Goal: Information Seeking & Learning: Learn about a topic

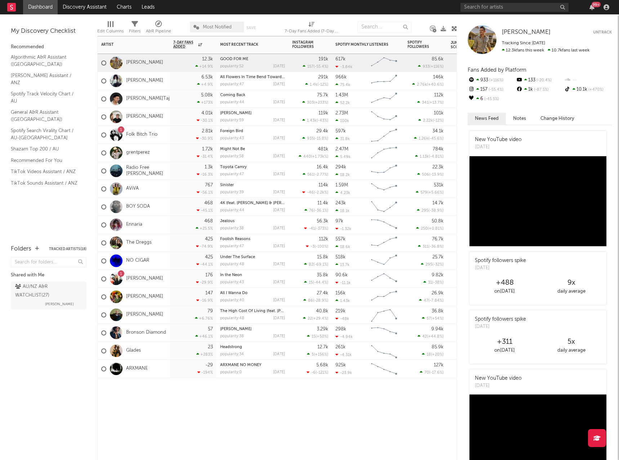
click at [396, 421] on div "Artist Notifications 7-Day Fans Added WoW % Change Most Recent Track Popularity…" at bounding box center [276, 248] width 359 height 424
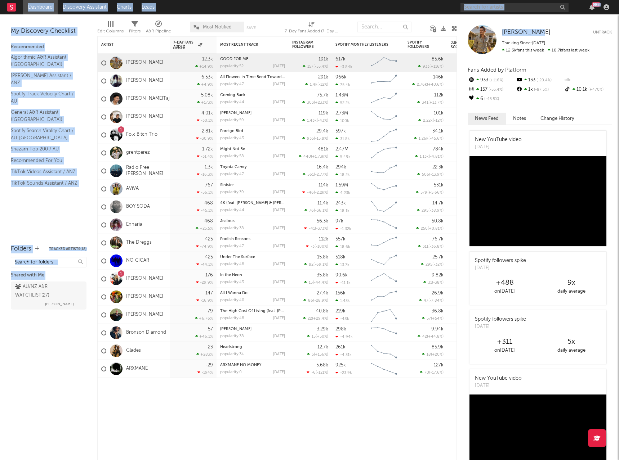
drag, startPoint x: 538, startPoint y: 23, endPoint x: 619, endPoint y: 44, distance: 82.8
click at [461, 44] on html "Dashboard Discovery Assistant Charts Leads 99 + Notifications Settings Mark all…" at bounding box center [309, 230] width 619 height 460
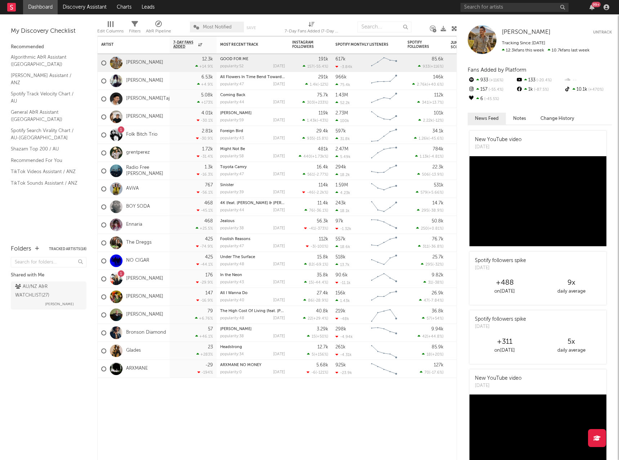
click at [461, 50] on div "12.3k fans this week 10.7k fans last week" at bounding box center [557, 50] width 110 height 5
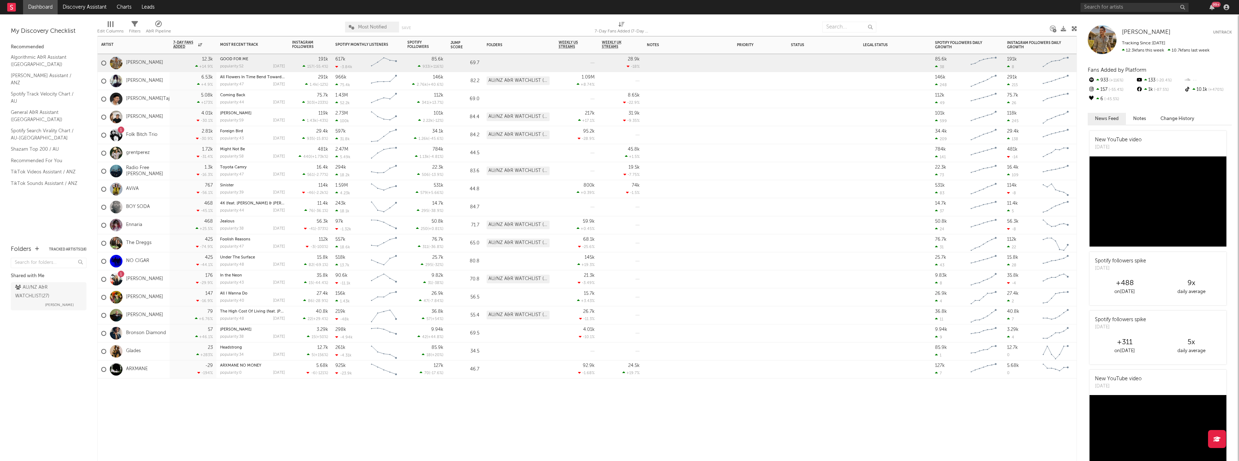
click at [120, 130] on div "1" at bounding box center [121, 130] width 2 height 0
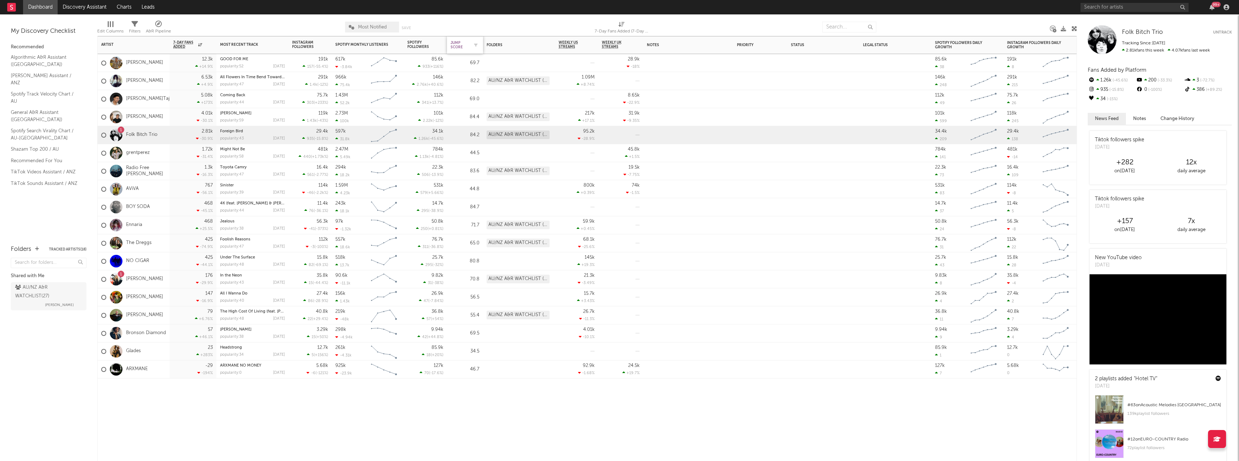
click at [461, 49] on div "Jump Score" at bounding box center [459, 45] width 18 height 9
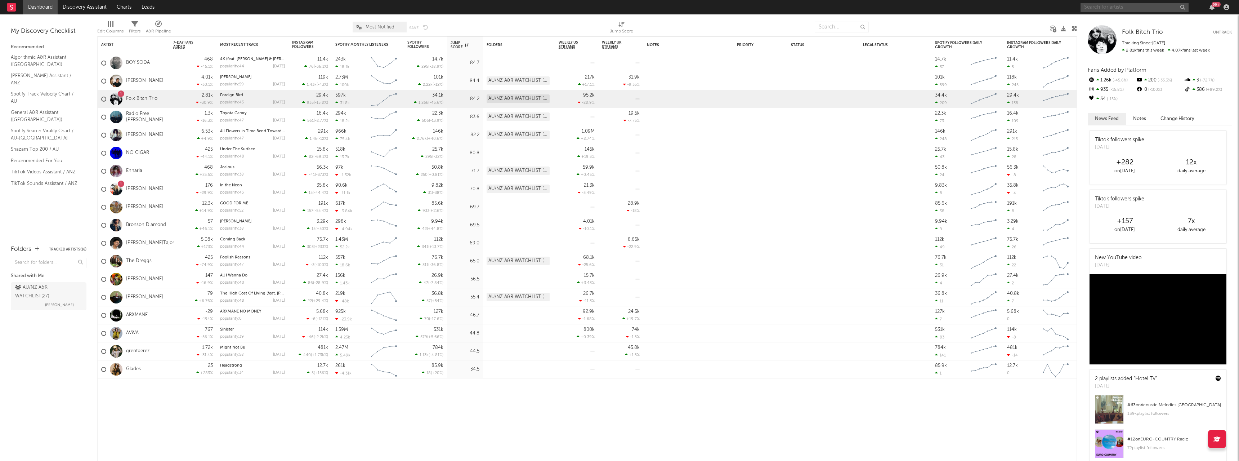
click at [461, 8] on input "text" at bounding box center [1134, 7] width 108 height 9
type input "balu brigada"
click at [461, 6] on input "balu brigada" at bounding box center [1134, 7] width 108 height 9
click at [461, 20] on div "Balu Brigada" at bounding box center [1144, 21] width 79 height 9
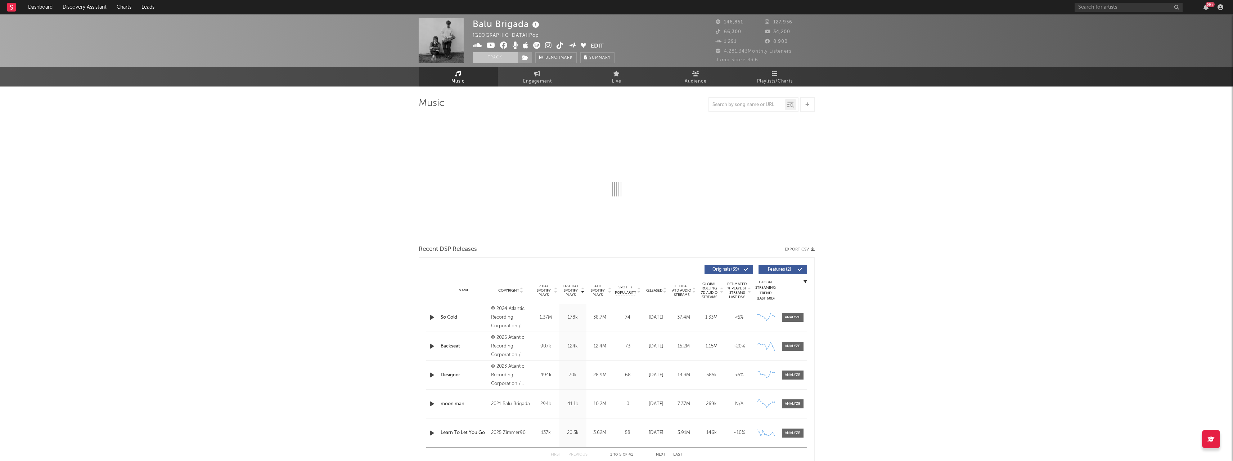
click at [461, 57] on button "Track" at bounding box center [495, 57] width 45 height 11
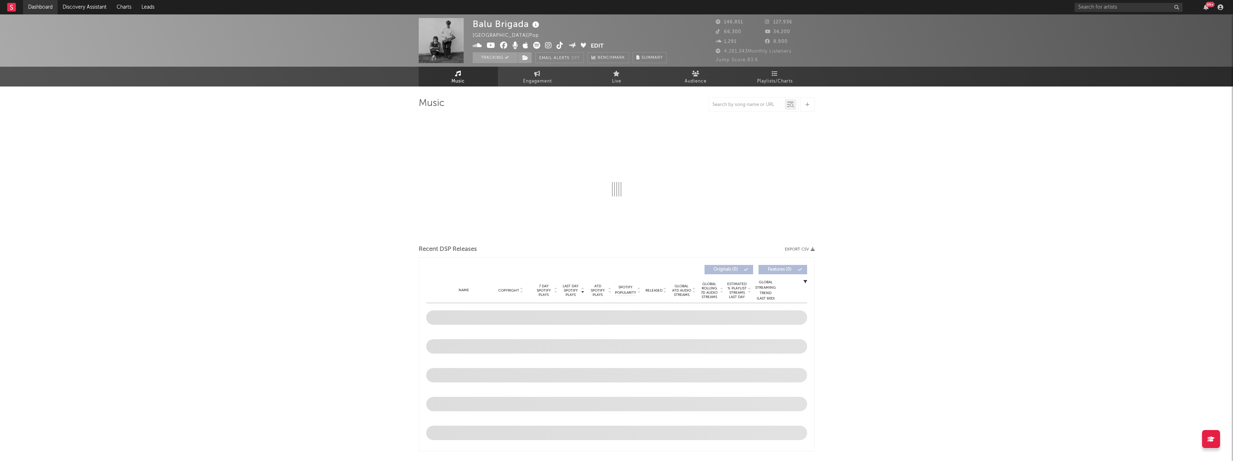
click at [45, 5] on link "Dashboard" at bounding box center [40, 7] width 35 height 14
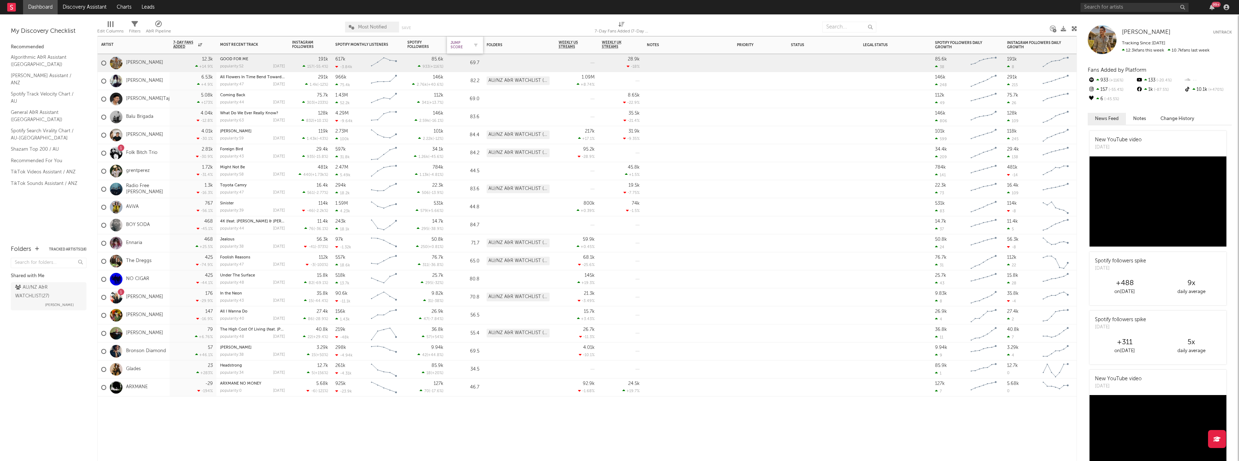
click at [461, 46] on div "Jump Score" at bounding box center [459, 45] width 18 height 9
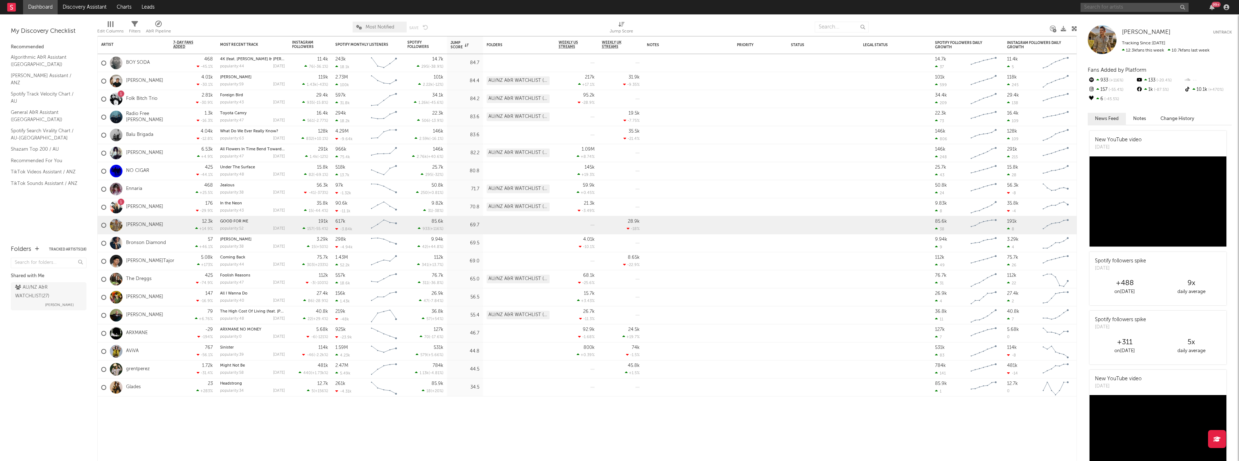
click at [461, 10] on input "text" at bounding box center [1134, 7] width 108 height 9
click at [461, 5] on input "[PERSON_NAME]" at bounding box center [1134, 7] width 108 height 9
type input "[PERSON_NAME]"
click at [461, 21] on div "[PERSON_NAME]" at bounding box center [1144, 21] width 79 height 9
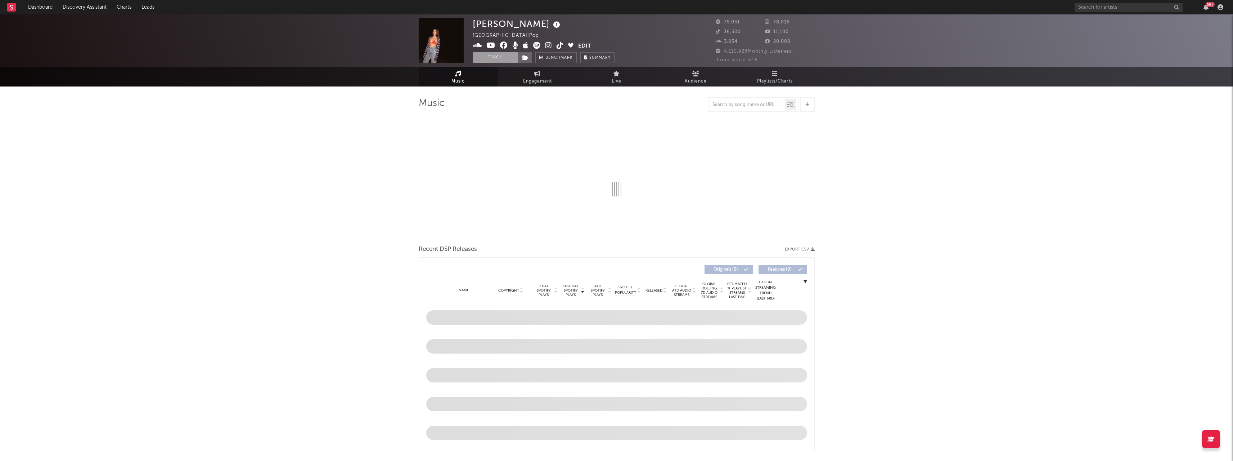
click at [461, 59] on button "Track" at bounding box center [495, 57] width 45 height 11
click at [35, 6] on link "Dashboard" at bounding box center [40, 7] width 35 height 14
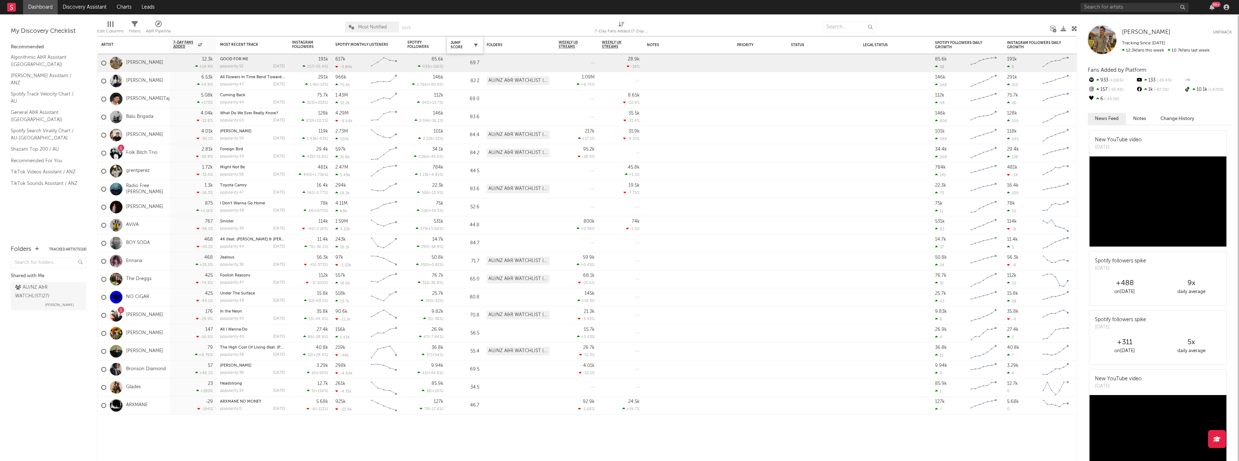
click at [461, 45] on icon "button" at bounding box center [476, 45] width 4 height 4
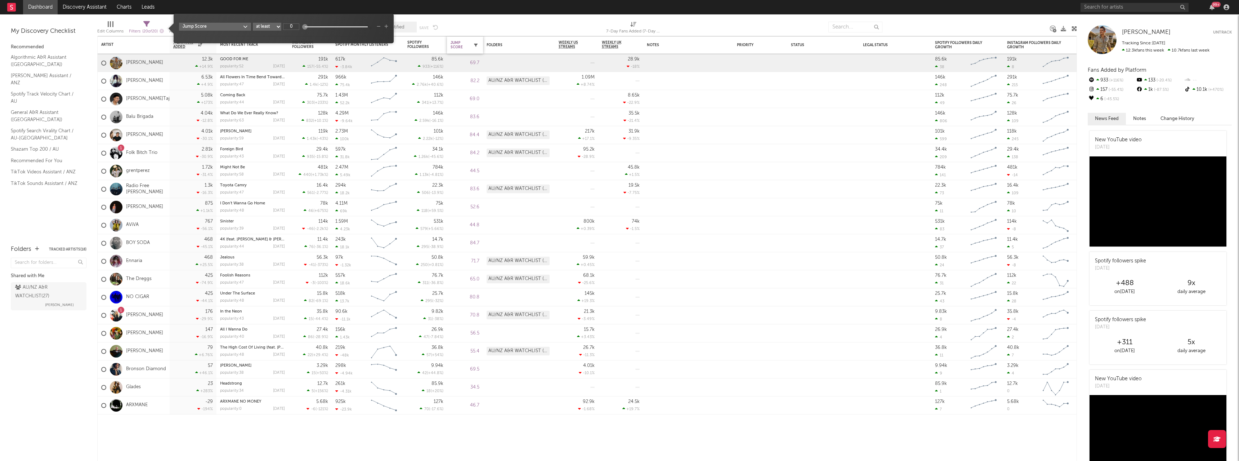
click at [461, 45] on icon "button" at bounding box center [476, 45] width 4 height 4
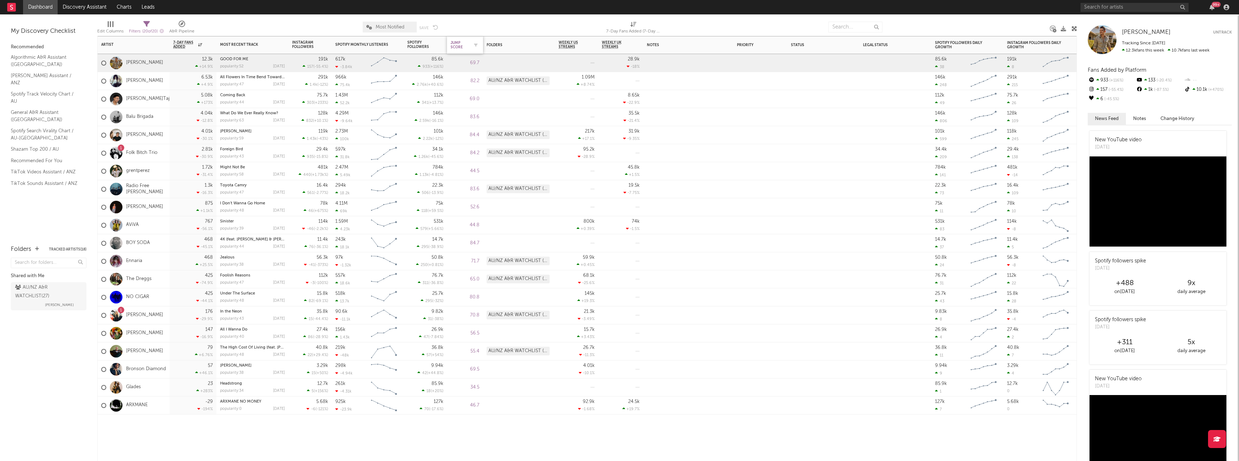
click at [456, 46] on div "Jump Score" at bounding box center [459, 45] width 18 height 9
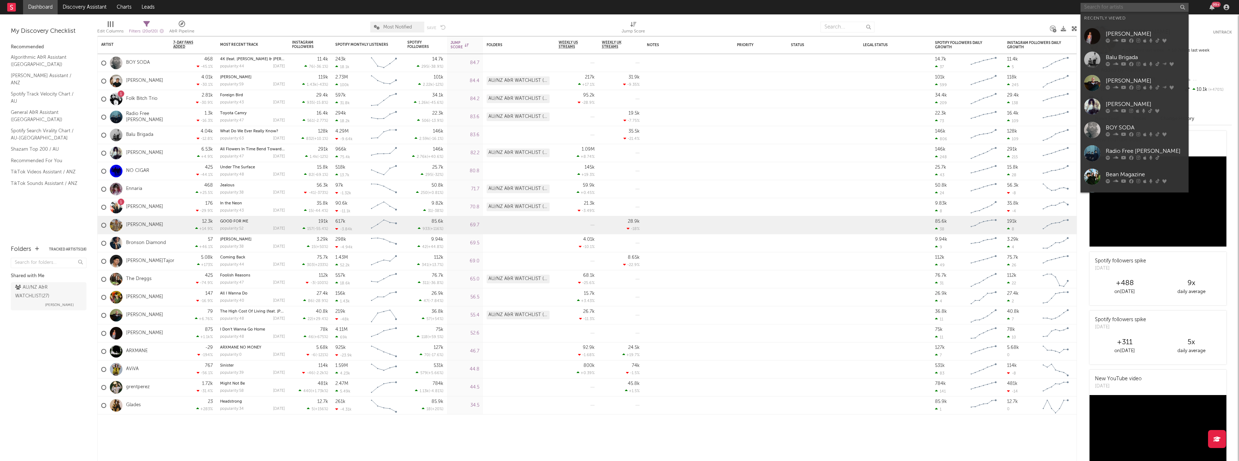
click at [461, 6] on input "text" at bounding box center [1134, 7] width 108 height 9
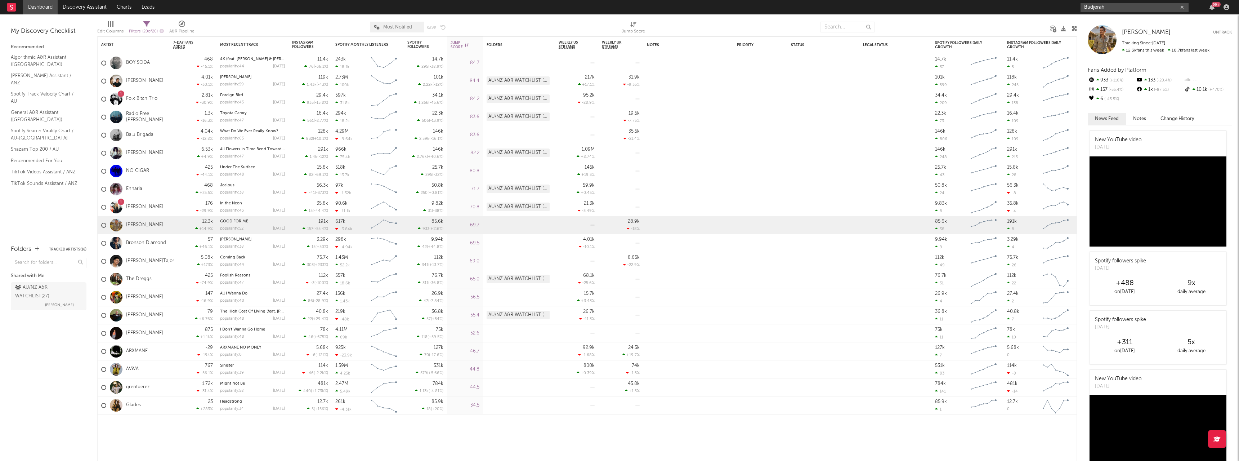
click at [461, 6] on input "Budjerah" at bounding box center [1134, 7] width 108 height 9
type input "[PERSON_NAME]"
click at [461, 18] on div "[PERSON_NAME]" at bounding box center [1144, 21] width 79 height 9
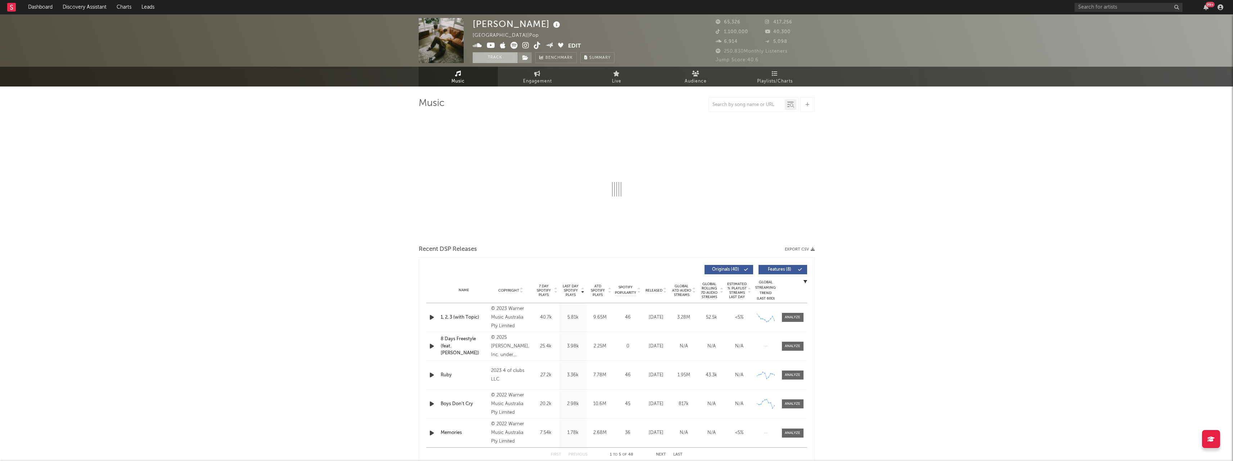
click at [461, 58] on button "Track" at bounding box center [495, 57] width 45 height 11
click at [45, 6] on link "Dashboard" at bounding box center [40, 7] width 35 height 14
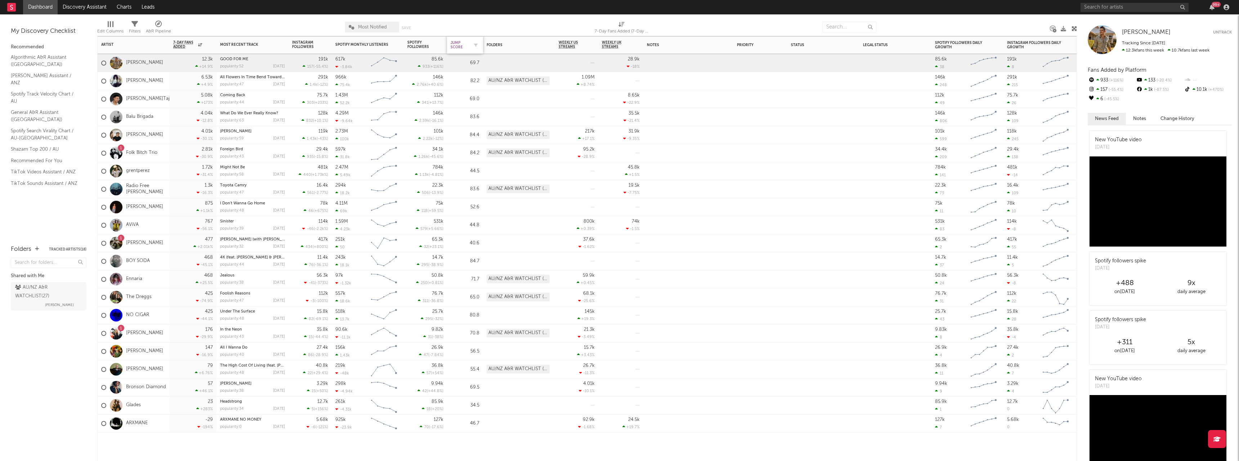
click at [461, 46] on div "Jump Score" at bounding box center [459, 45] width 18 height 9
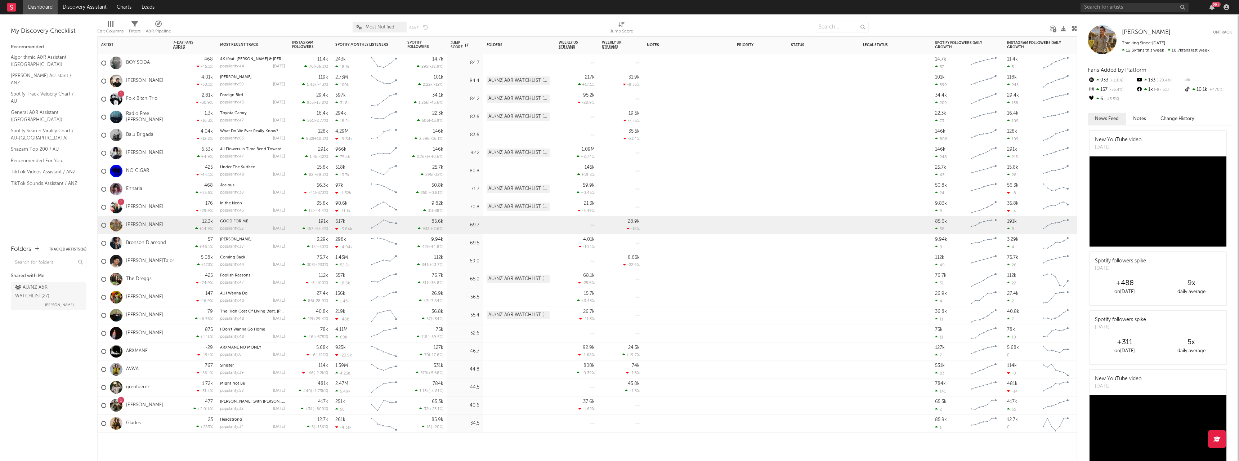
click at [461, 172] on div "80.8" at bounding box center [464, 171] width 29 height 9
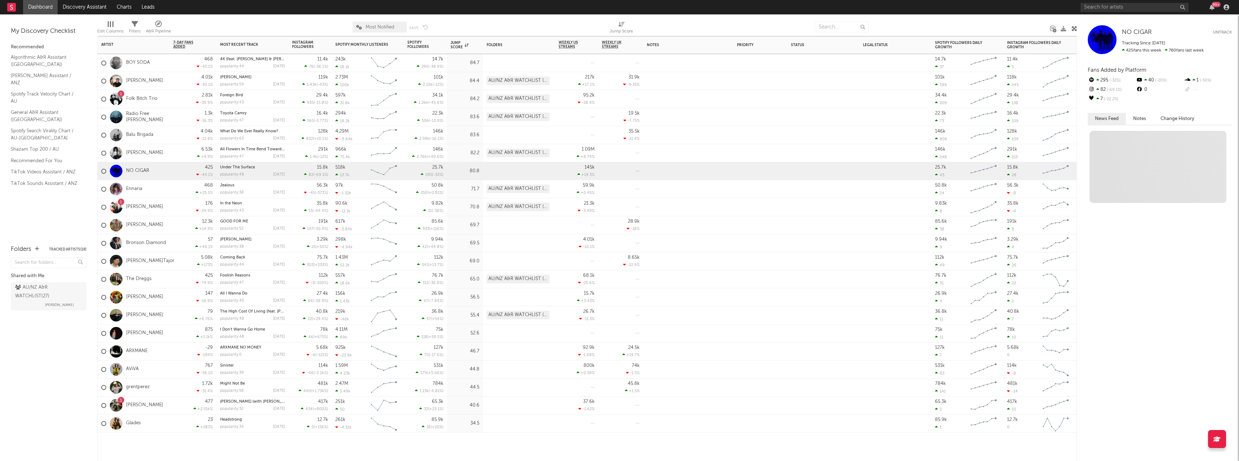
click at [461, 138] on div "83.6" at bounding box center [464, 135] width 29 height 9
